Goal: Information Seeking & Learning: Stay updated

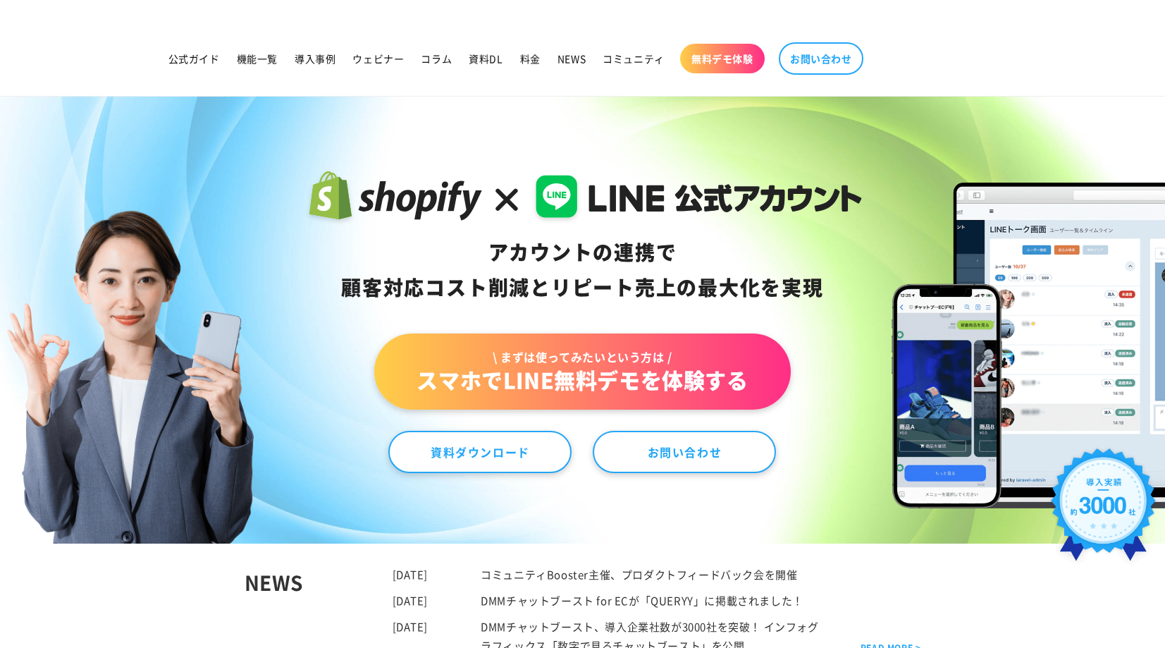
scroll to position [15, 0]
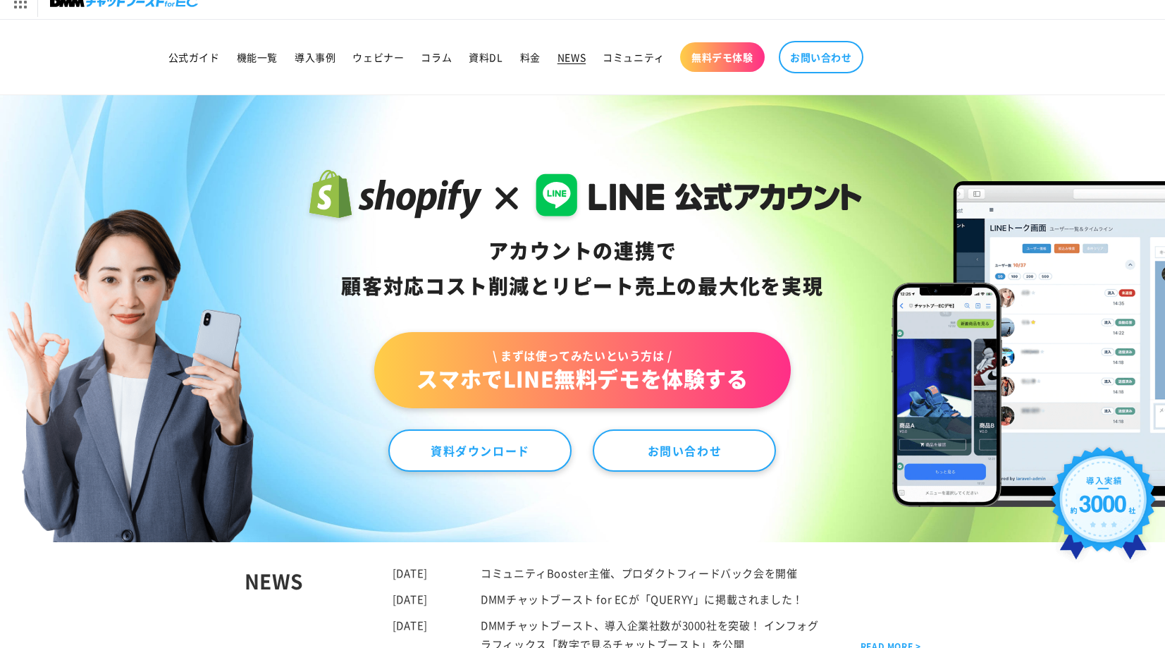
click at [569, 61] on span "NEWS" at bounding box center [572, 57] width 28 height 13
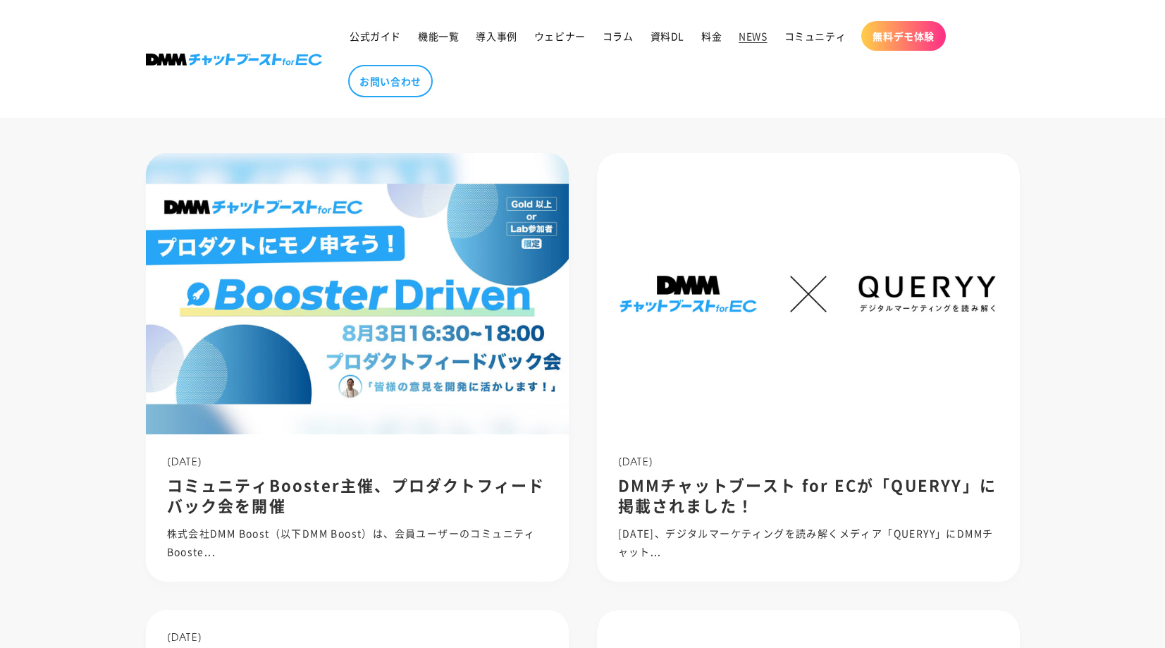
scroll to position [246, 0]
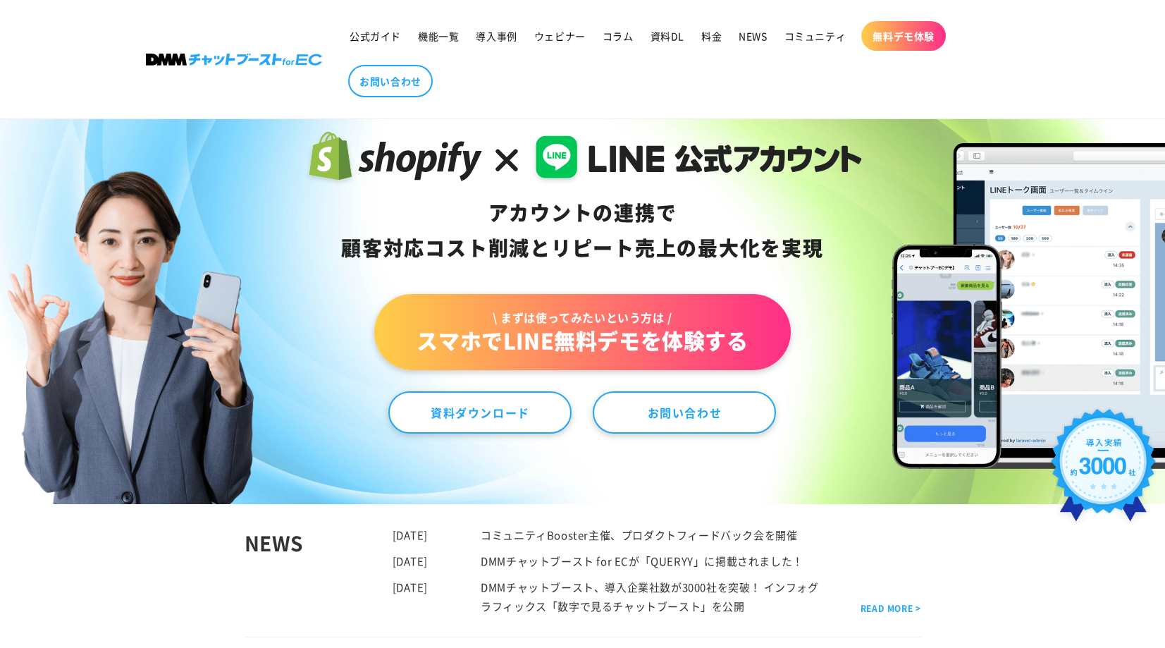
scroll to position [167, 0]
